Goal: Transaction & Acquisition: Purchase product/service

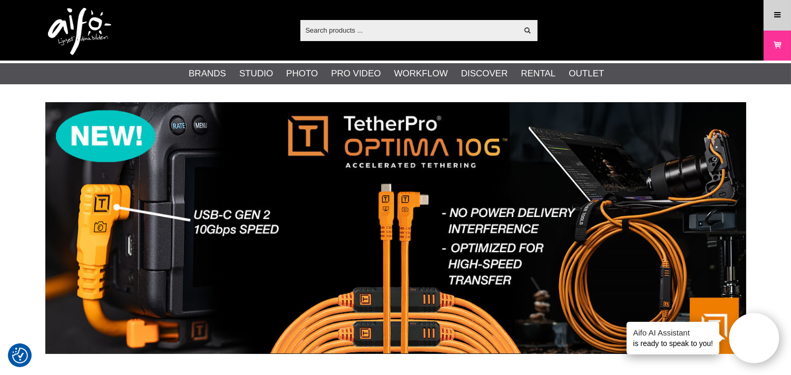
click at [769, 17] on link "Menu" at bounding box center [777, 15] width 26 height 25
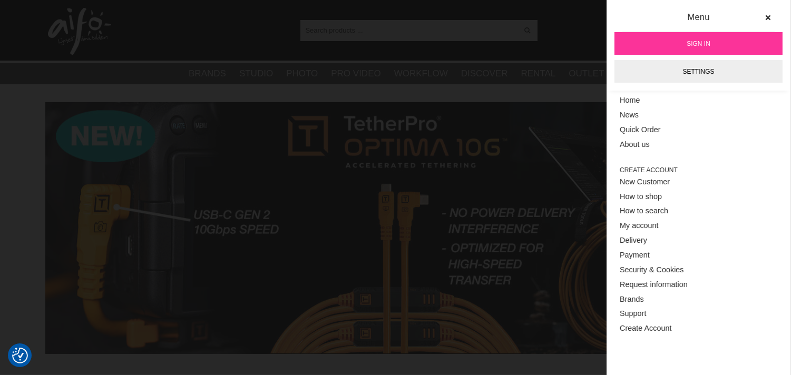
click at [690, 44] on span "Sign in" at bounding box center [698, 43] width 24 height 9
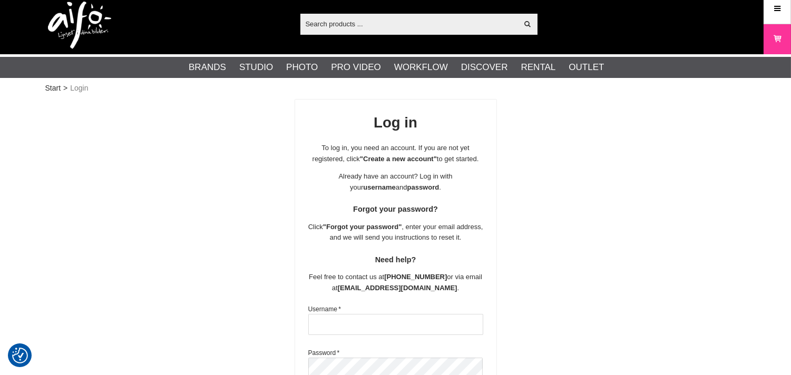
scroll to position [195, 0]
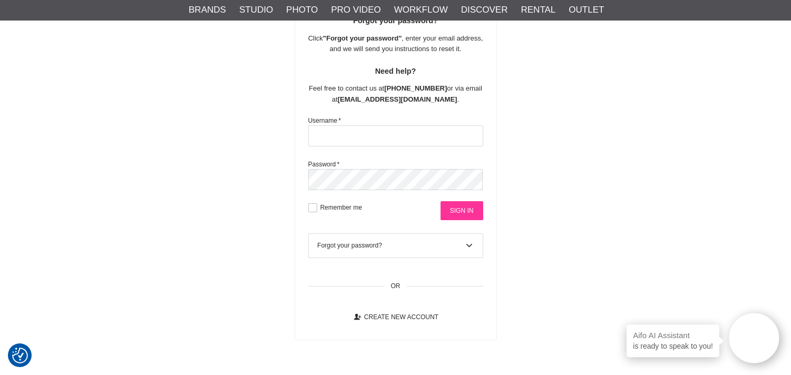
type input "[EMAIL_ADDRESS][DOMAIN_NAME]"
click at [458, 214] on input "Sign in" at bounding box center [461, 210] width 43 height 19
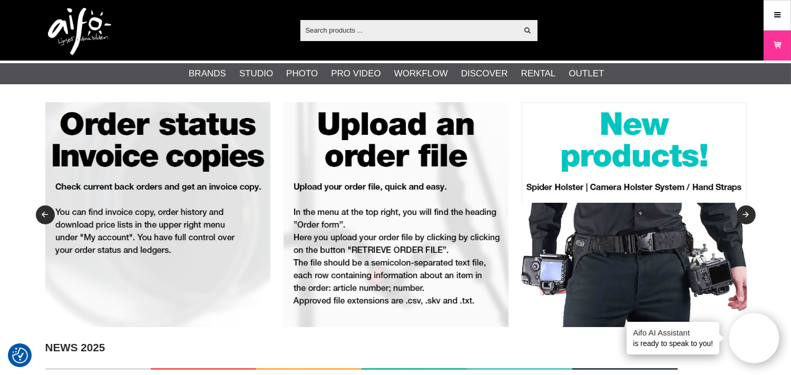
click at [412, 28] on input "text" at bounding box center [409, 30] width 218 height 16
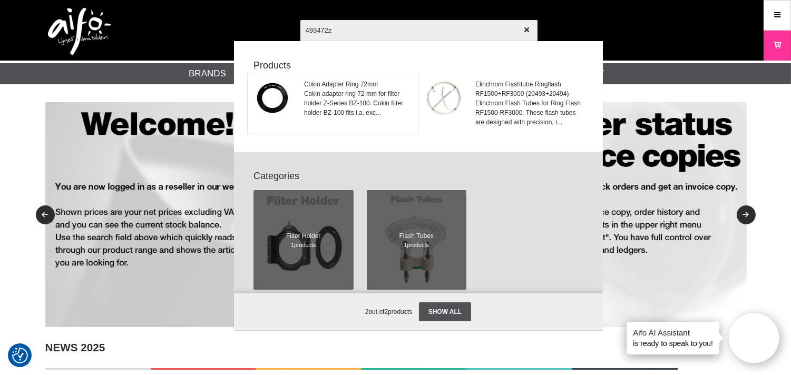
type input "493472z"
click at [338, 101] on span "Cokin adapter ring 72 mm for filter holder Z-Series BZ-100. Cokin filter holder…" at bounding box center [357, 103] width 107 height 28
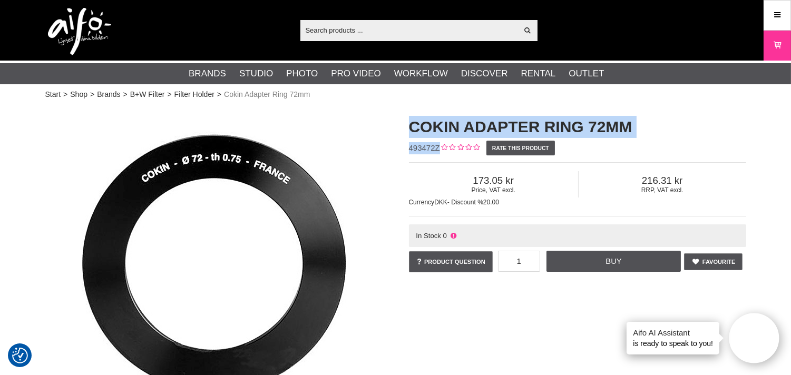
drag, startPoint x: 413, startPoint y: 126, endPoint x: 438, endPoint y: 143, distance: 29.9
click at [438, 143] on div "Cokin Adapter Ring 72mm 493472Z Rate this product Price, VAT excl. 173.05 RRP, …" at bounding box center [577, 195] width 363 height 180
copy div "Cokin Adapter Ring 72mm 493472Z"
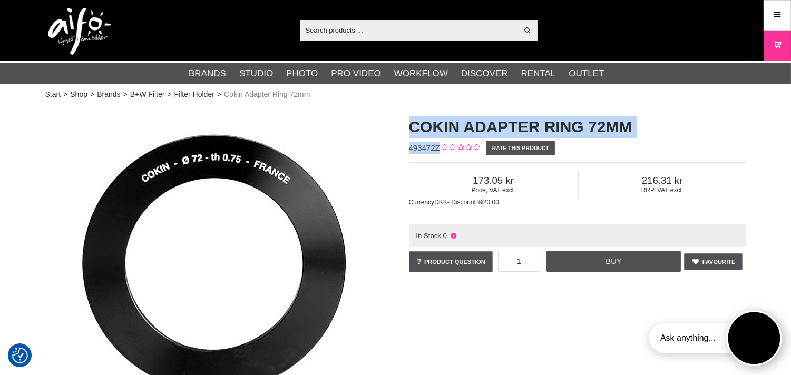
click at [741, 342] on button "Open twise" at bounding box center [753, 338] width 55 height 55
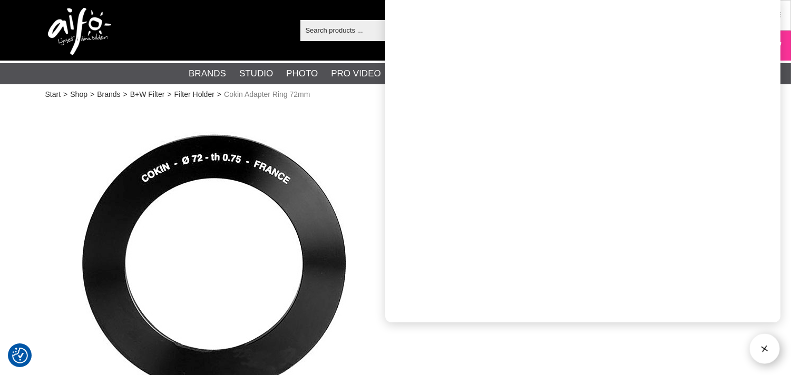
click at [260, 16] on div "Show all Products Categories out of products Your search for yielded no hits. P…" at bounding box center [395, 30] width 716 height 61
click at [137, 23] on div "Show all Products Categories out of products Your search for yielded no hits. P…" at bounding box center [395, 30] width 716 height 61
click at [771, 347] on button "Open twise" at bounding box center [764, 348] width 33 height 33
